Goal: Task Accomplishment & Management: Use online tool/utility

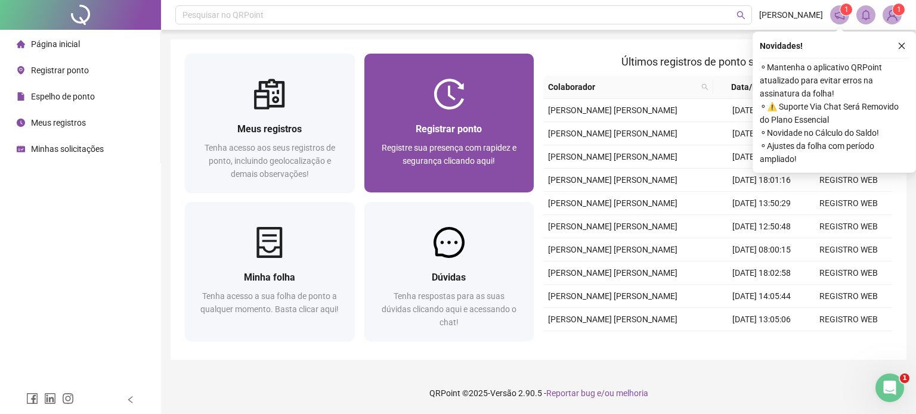
click at [472, 138] on div "Registrar ponto Registre sua presença com rapidez e segurança clicando aqui!" at bounding box center [449, 151] width 141 height 59
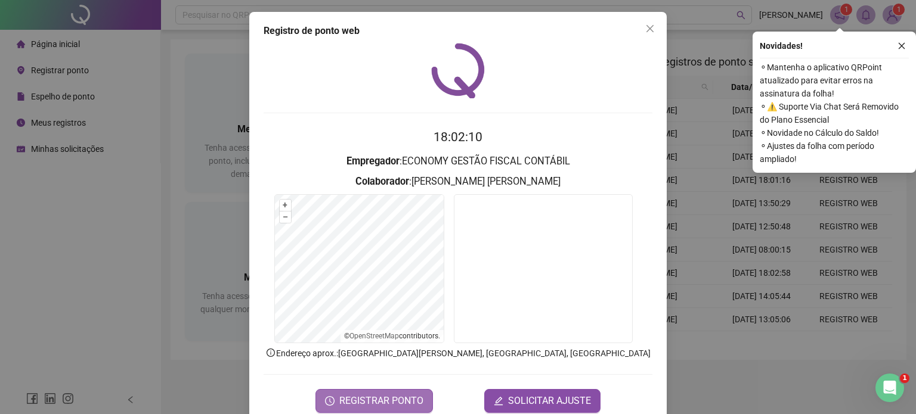
click at [370, 402] on span "REGISTRAR PONTO" at bounding box center [381, 401] width 84 height 14
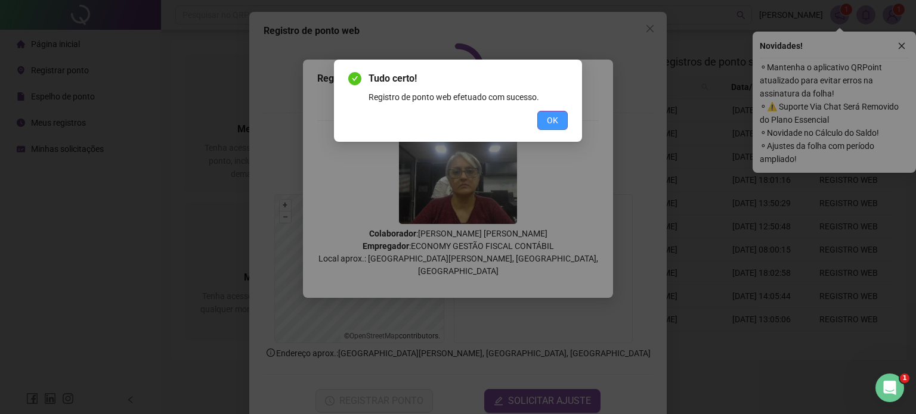
click at [553, 115] on span "OK" at bounding box center [552, 120] width 11 height 13
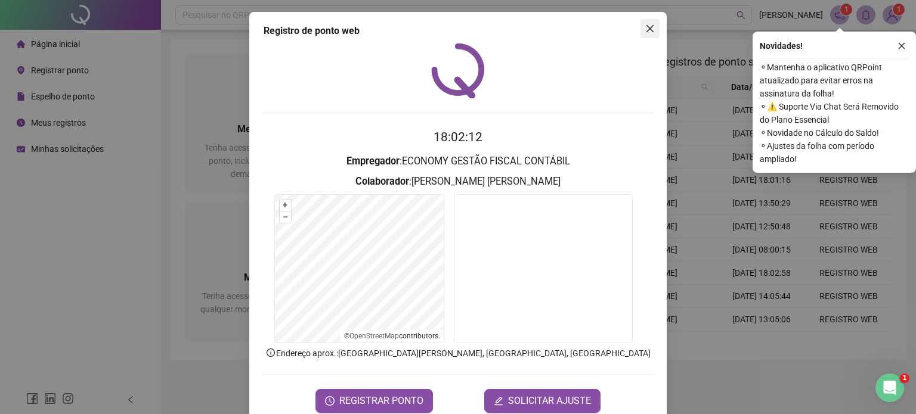
click at [649, 27] on icon "close" at bounding box center [650, 29] width 10 height 10
